Goal: Transaction & Acquisition: Subscribe to service/newsletter

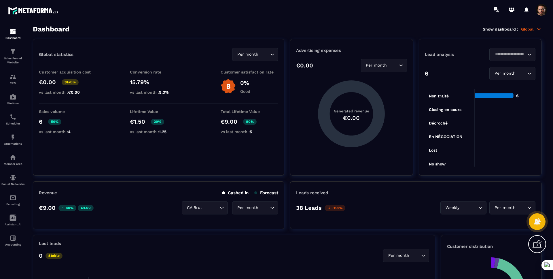
click at [542, 14] on span at bounding box center [542, 10] width 12 height 12
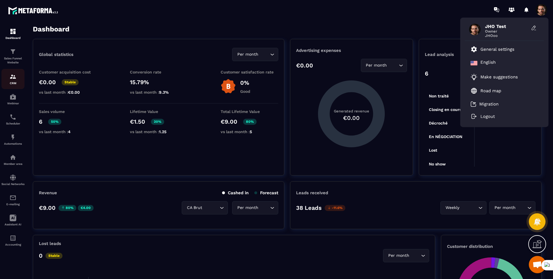
click at [9, 82] on p "CRM" at bounding box center [12, 83] width 23 height 3
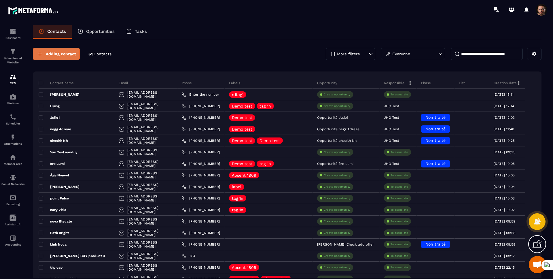
click at [60, 55] on span "Adding contact" at bounding box center [61, 54] width 30 height 6
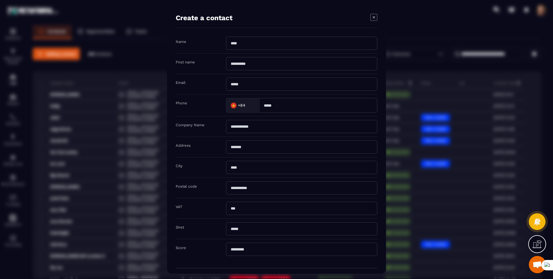
click at [258, 47] on input "Modal window" at bounding box center [301, 43] width 151 height 13
type input "****"
type input "**********"
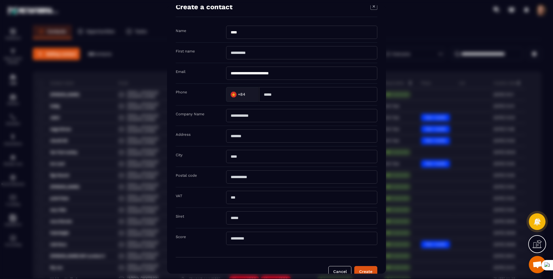
scroll to position [23, 0]
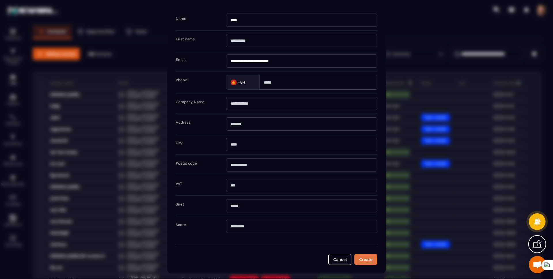
click at [370, 255] on button "Create" at bounding box center [366, 259] width 23 height 11
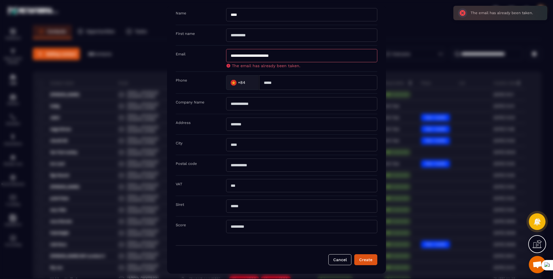
scroll to position [29, 0]
click at [338, 265] on button "Cancel" at bounding box center [340, 259] width 23 height 11
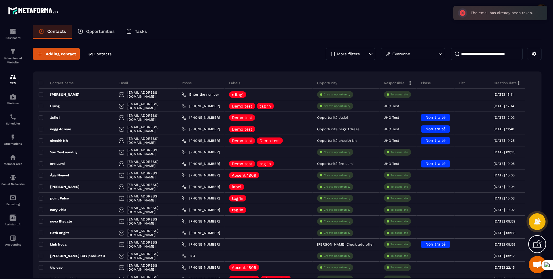
click at [476, 52] on input at bounding box center [487, 54] width 72 height 12
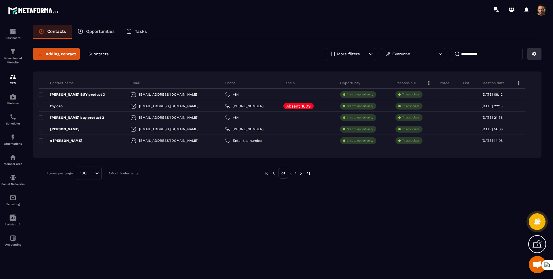
type input "**********"
click at [538, 55] on button at bounding box center [535, 54] width 14 height 12
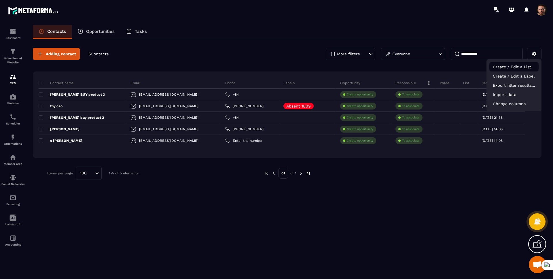
click at [500, 67] on p "Create / Edit a List" at bounding box center [514, 66] width 49 height 9
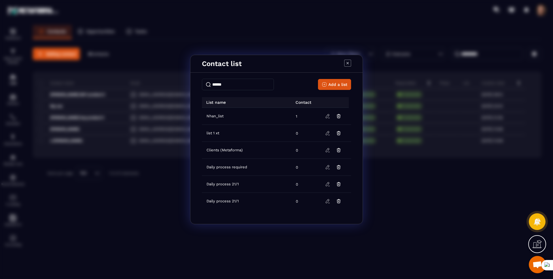
click at [347, 64] on icon "Modal window" at bounding box center [347, 63] width 7 height 7
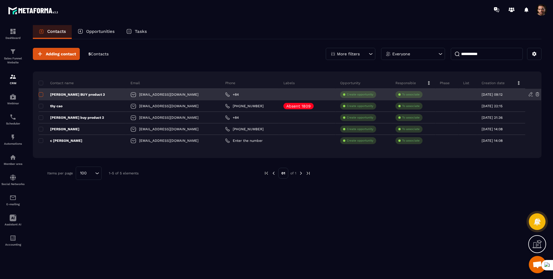
click at [41, 93] on span at bounding box center [41, 94] width 5 height 5
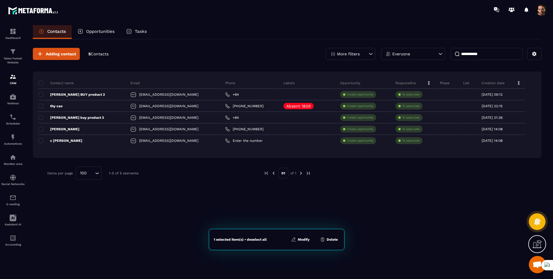
click at [299, 242] on button "Modify" at bounding box center [301, 240] width 22 height 6
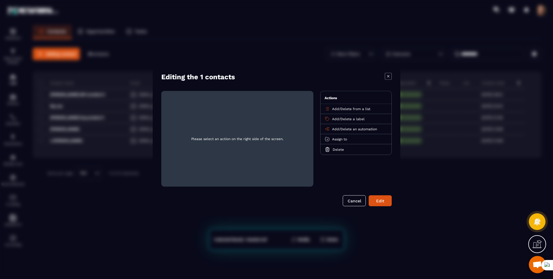
click at [334, 109] on span "Add" at bounding box center [335, 109] width 7 height 4
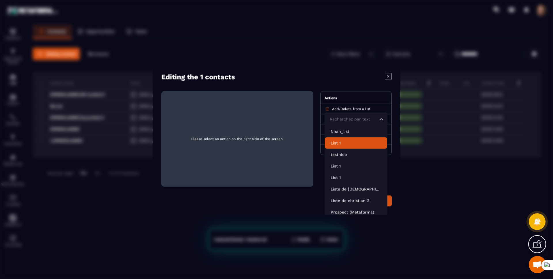
click at [352, 144] on p "List 1" at bounding box center [356, 143] width 51 height 6
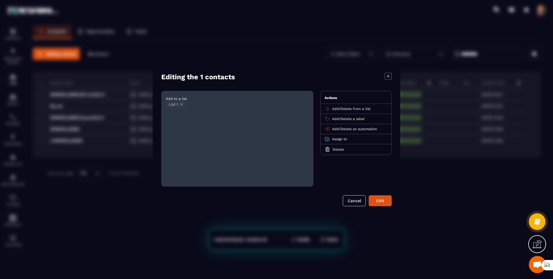
click at [184, 105] on icon "Modal window" at bounding box center [182, 104] width 4 height 4
click at [334, 109] on span "Add" at bounding box center [335, 109] width 7 height 4
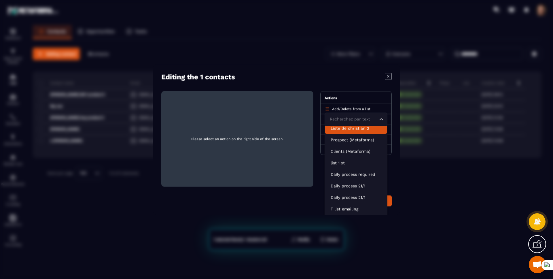
scroll to position [69, 0]
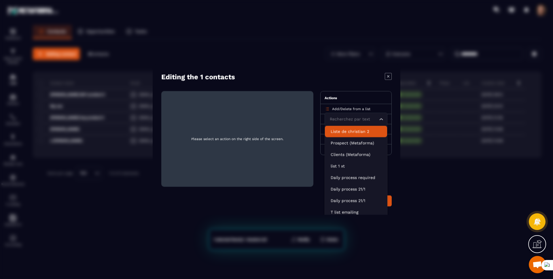
click at [334, 119] on input "Search for option" at bounding box center [354, 119] width 50 height 6
type input "*********"
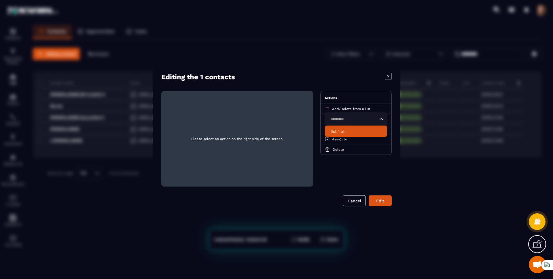
click at [338, 130] on p "list 1 xt" at bounding box center [356, 132] width 51 height 6
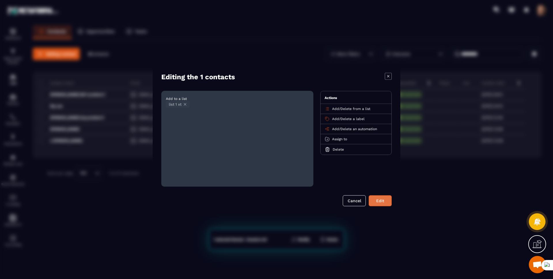
click at [379, 199] on button "Edit" at bounding box center [380, 200] width 23 height 11
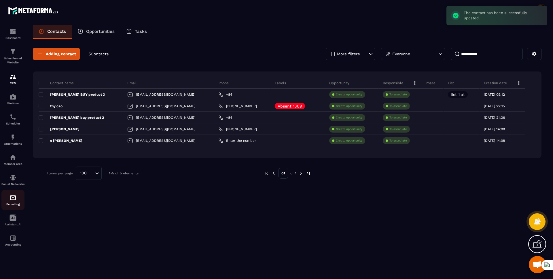
click at [8, 202] on div "E-mailing" at bounding box center [12, 200] width 23 height 12
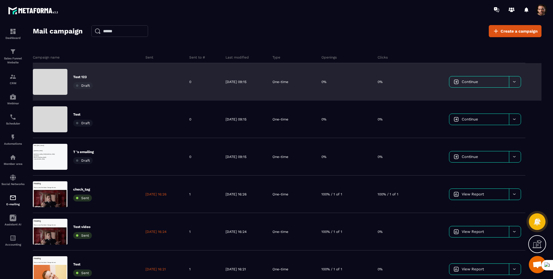
click at [115, 79] on div "Test 123 Draft" at bounding box center [87, 81] width 108 height 37
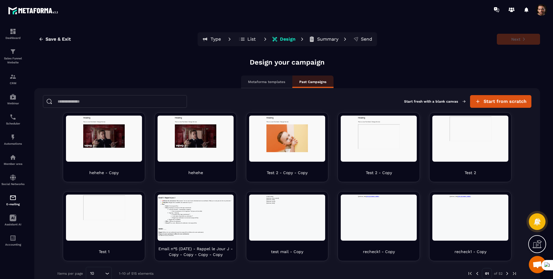
click at [249, 43] on button "List" at bounding box center [248, 39] width 26 height 12
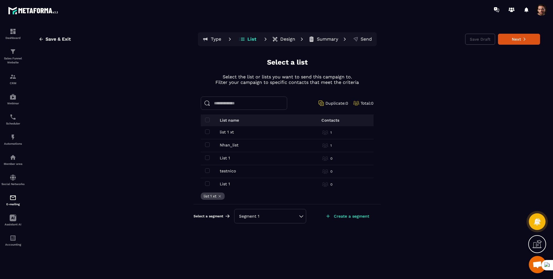
click at [293, 216] on div "Segment 1" at bounding box center [270, 216] width 62 height 6
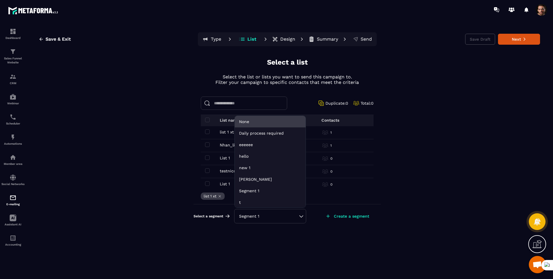
click at [280, 118] on li "None" at bounding box center [270, 122] width 71 height 12
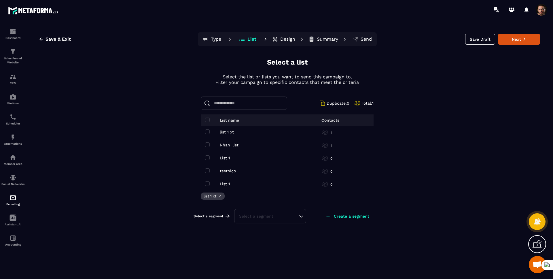
click at [522, 33] on div "Save & Exit Type List Design Summary Send Save Draft Next" at bounding box center [287, 39] width 506 height 14
click at [520, 39] on button "Next" at bounding box center [519, 39] width 42 height 11
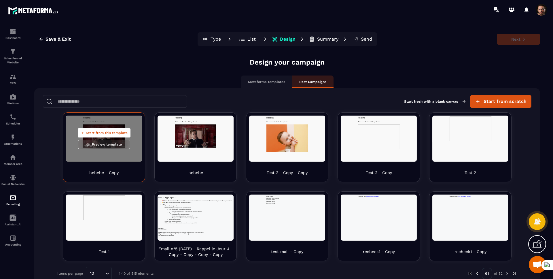
click at [94, 134] on span "Start from this template" at bounding box center [107, 133] width 42 height 5
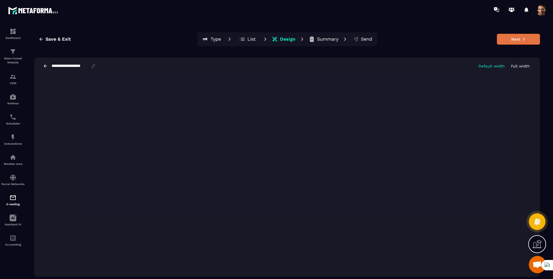
click at [508, 43] on button "Next" at bounding box center [518, 39] width 43 height 11
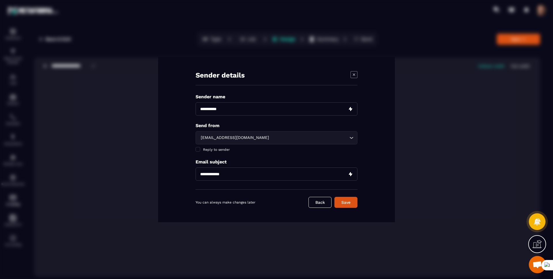
click at [236, 140] on div "sale@mkt.sebastienhanouna.com" at bounding box center [274, 138] width 150 height 6
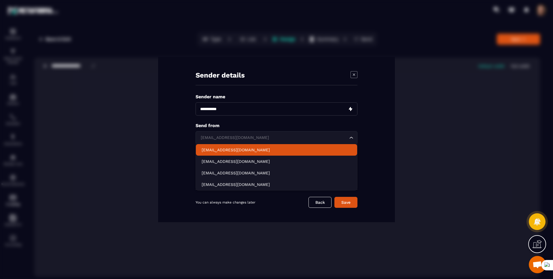
click at [229, 150] on p "test@sebastienhanouna.com" at bounding box center [277, 150] width 150 height 6
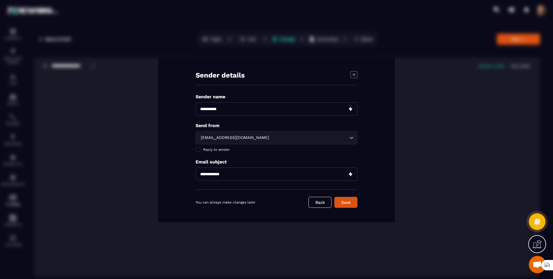
click at [225, 171] on input "Modal window" at bounding box center [277, 173] width 162 height 13
type input "**********"
click at [224, 112] on input "Modal window" at bounding box center [277, 108] width 162 height 13
type input "*"
click at [344, 198] on button "Save" at bounding box center [346, 202] width 23 height 11
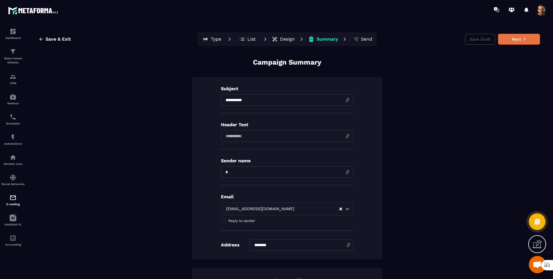
click at [517, 40] on button "Next" at bounding box center [519, 39] width 42 height 11
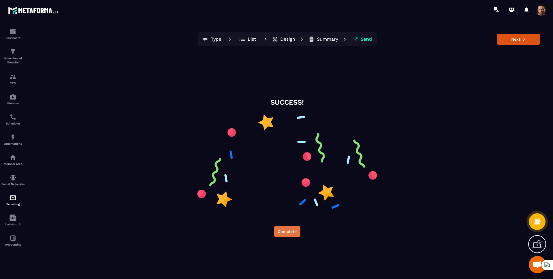
click at [285, 231] on button "Complete" at bounding box center [287, 231] width 27 height 11
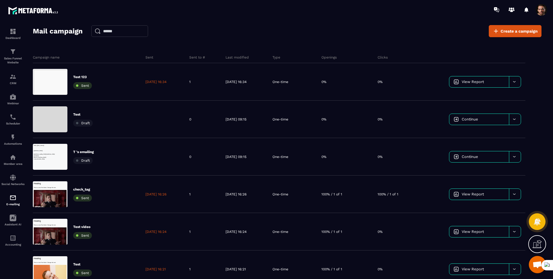
click at [324, 27] on div "Mail campaign Create a campaign" at bounding box center [287, 31] width 509 height 12
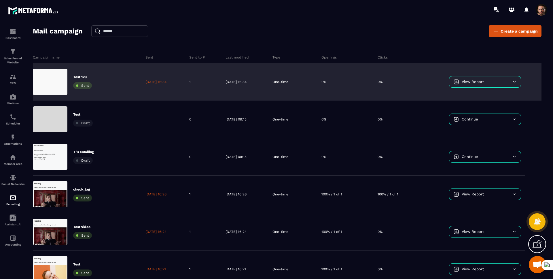
click at [116, 86] on div "Test 123 Sent" at bounding box center [87, 81] width 108 height 37
click at [97, 74] on div "Test 123 Sent" at bounding box center [87, 81] width 108 height 37
click at [518, 83] on div at bounding box center [515, 81] width 12 height 11
click at [475, 96] on span "Duplicate campaign" at bounding box center [472, 96] width 35 height 4
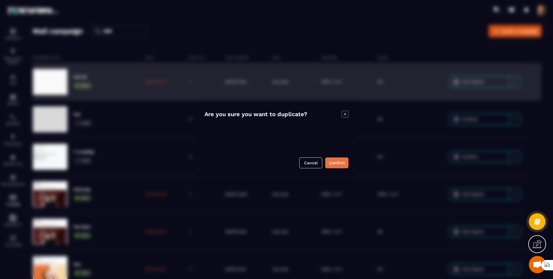
click at [340, 160] on button "Confirm" at bounding box center [336, 162] width 23 height 11
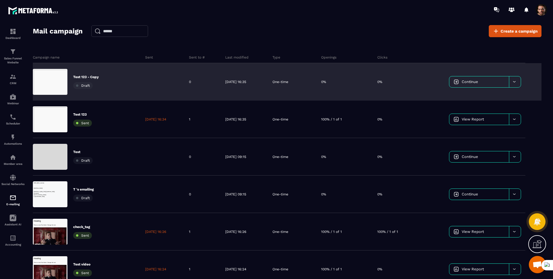
click at [114, 87] on div "Test 123 - Copy Draft" at bounding box center [87, 81] width 108 height 37
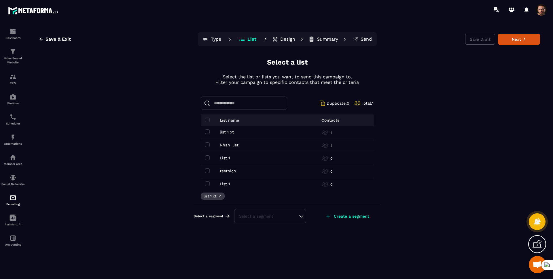
click at [282, 42] on p "Design" at bounding box center [287, 39] width 15 height 6
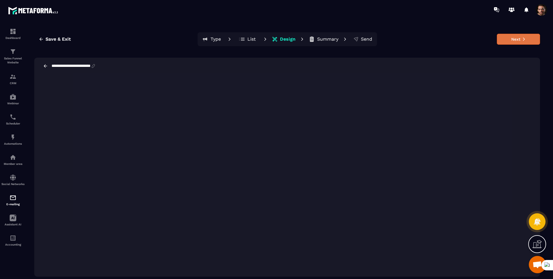
click at [515, 43] on button "Next" at bounding box center [518, 39] width 43 height 11
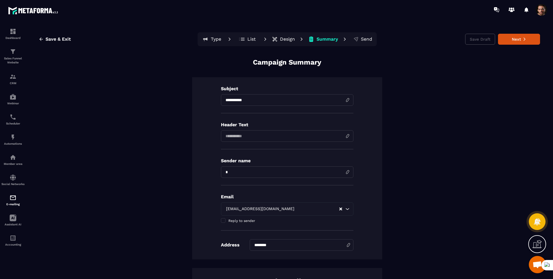
click at [515, 43] on button "Next" at bounding box center [519, 39] width 42 height 11
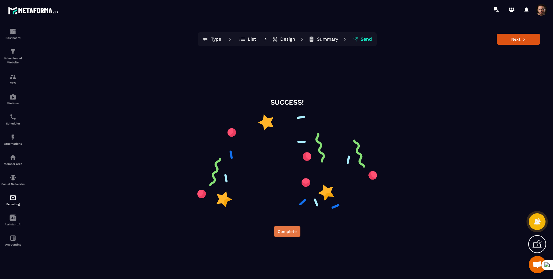
click at [284, 229] on button "Complete" at bounding box center [287, 231] width 27 height 11
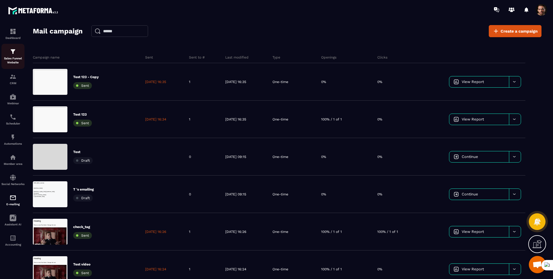
click at [6, 54] on div "Sales Funnel Website" at bounding box center [12, 56] width 23 height 16
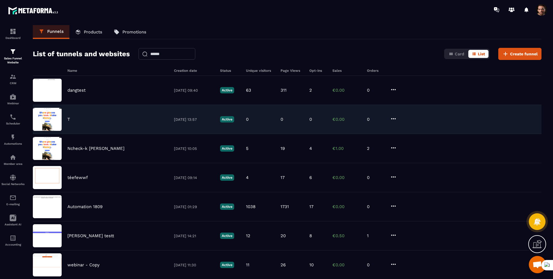
click at [76, 123] on div "T [DATE] 13:57 Active 0 0 0 €0.00 0" at bounding box center [287, 119] width 509 height 29
